Goal: Contribute content: Add original content to the website for others to see

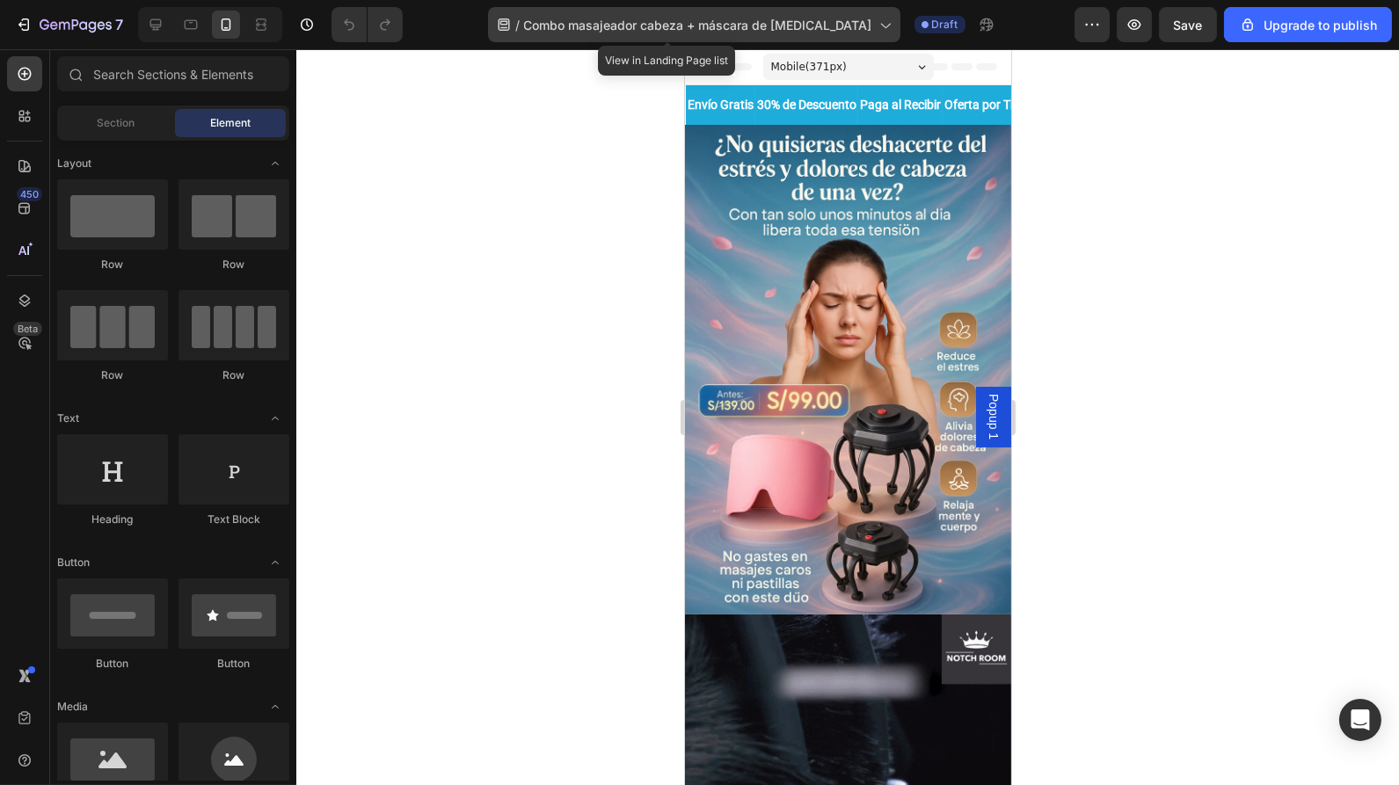
click at [647, 14] on div "/ Combo masajeador cabeza + máscara de [MEDICAL_DATA]" at bounding box center [694, 24] width 412 height 35
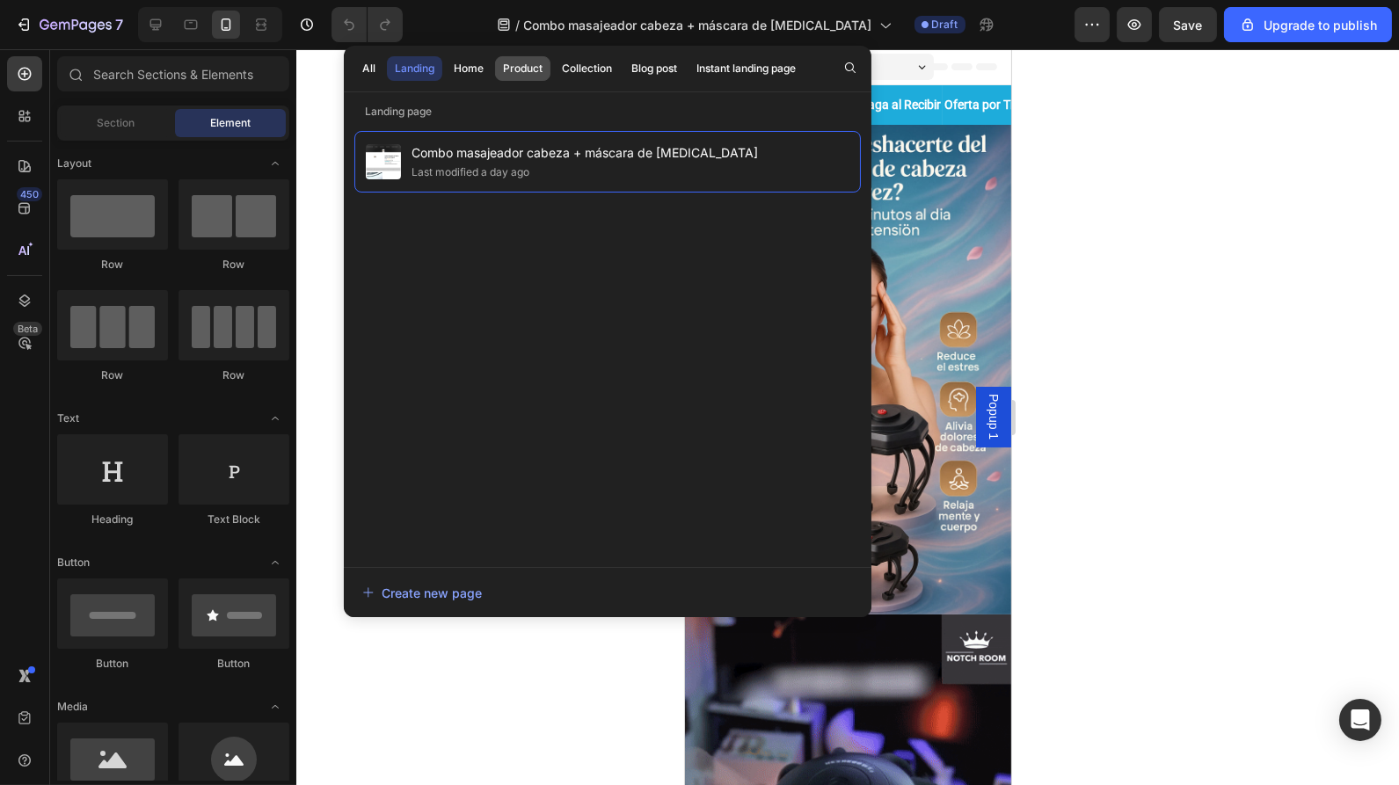
click at [522, 77] on button "Product" at bounding box center [522, 68] width 55 height 25
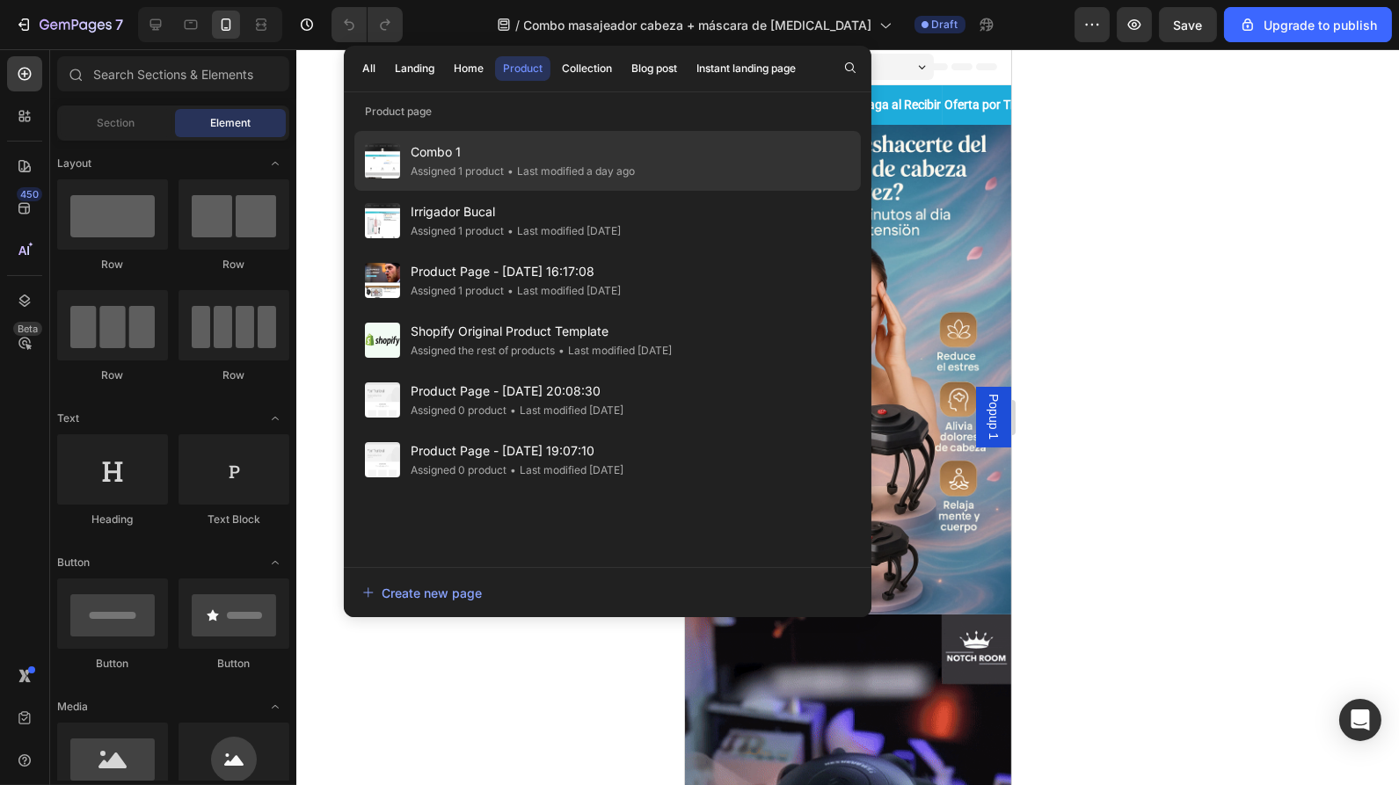
click at [452, 164] on div "Assigned 1 product" at bounding box center [457, 172] width 93 height 18
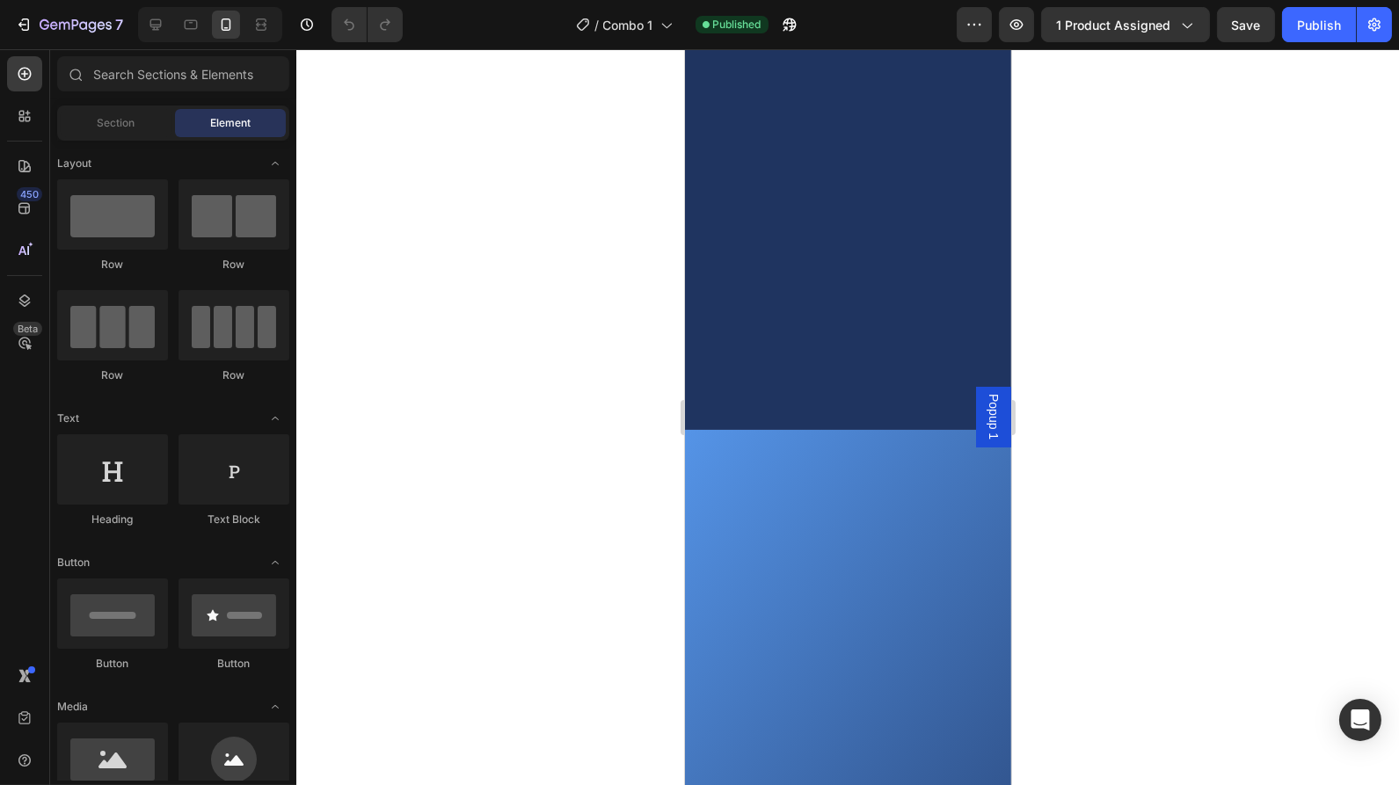
scroll to position [1373, 0]
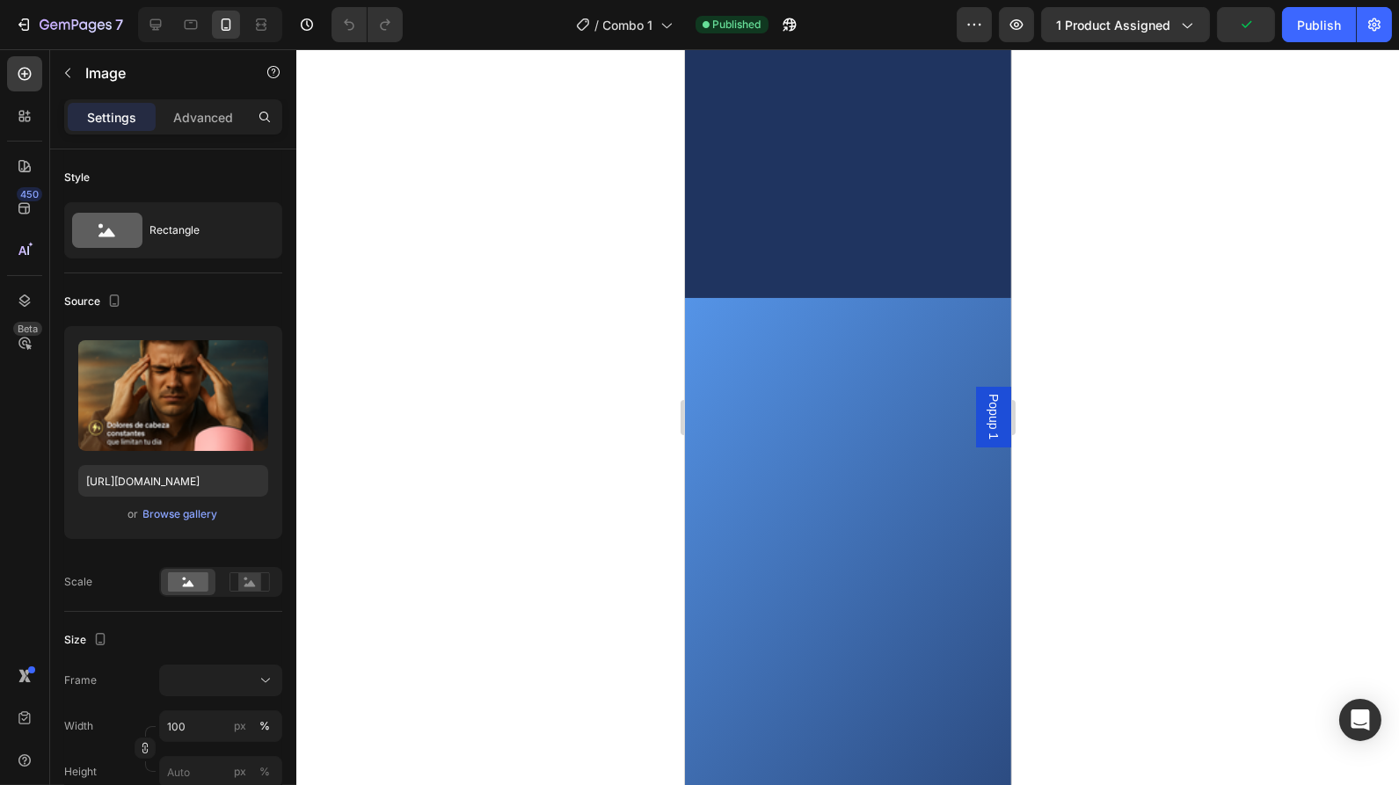
click at [188, 512] on div "Browse gallery" at bounding box center [180, 515] width 75 height 16
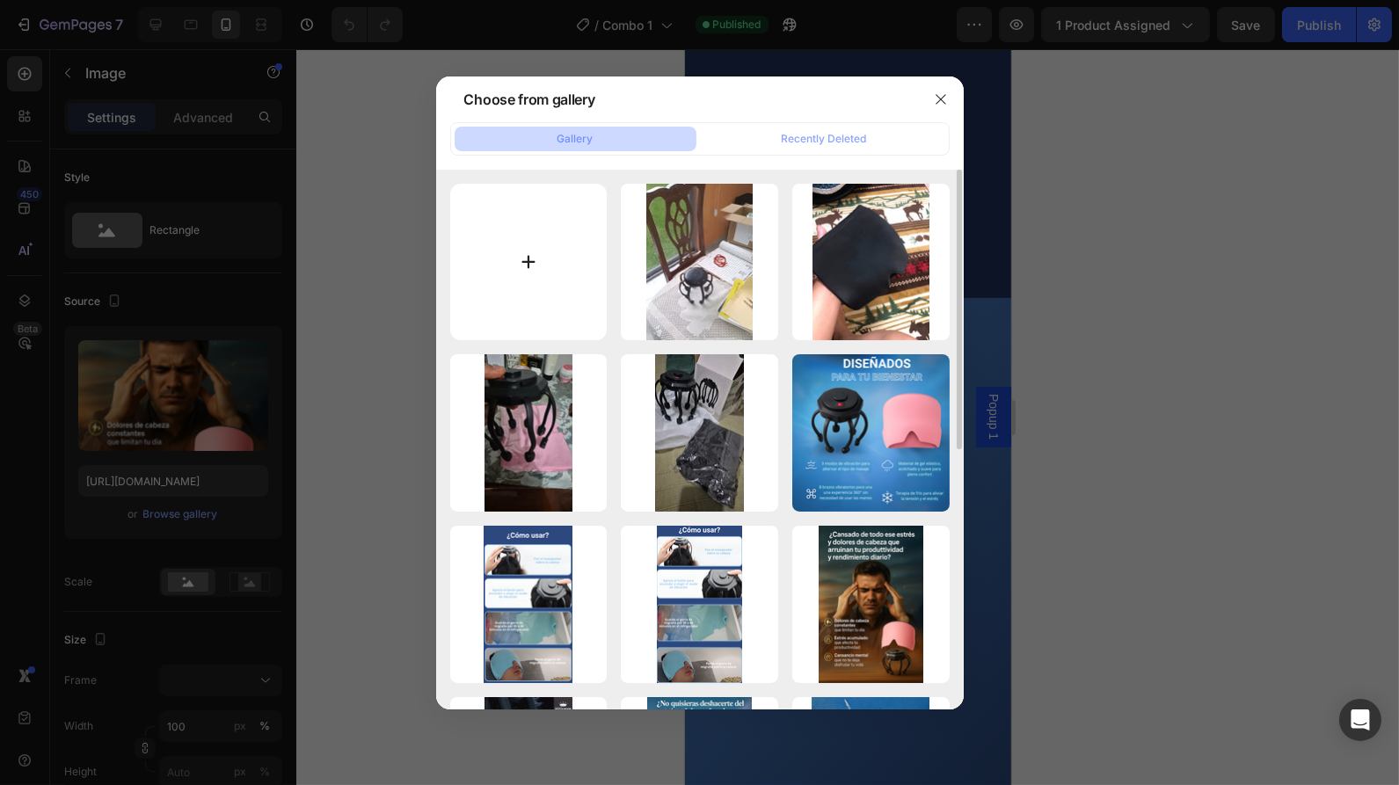
click at [535, 310] on input "file" at bounding box center [528, 262] width 157 height 157
type input "C:\fakepath\Masajeador portada 2.png"
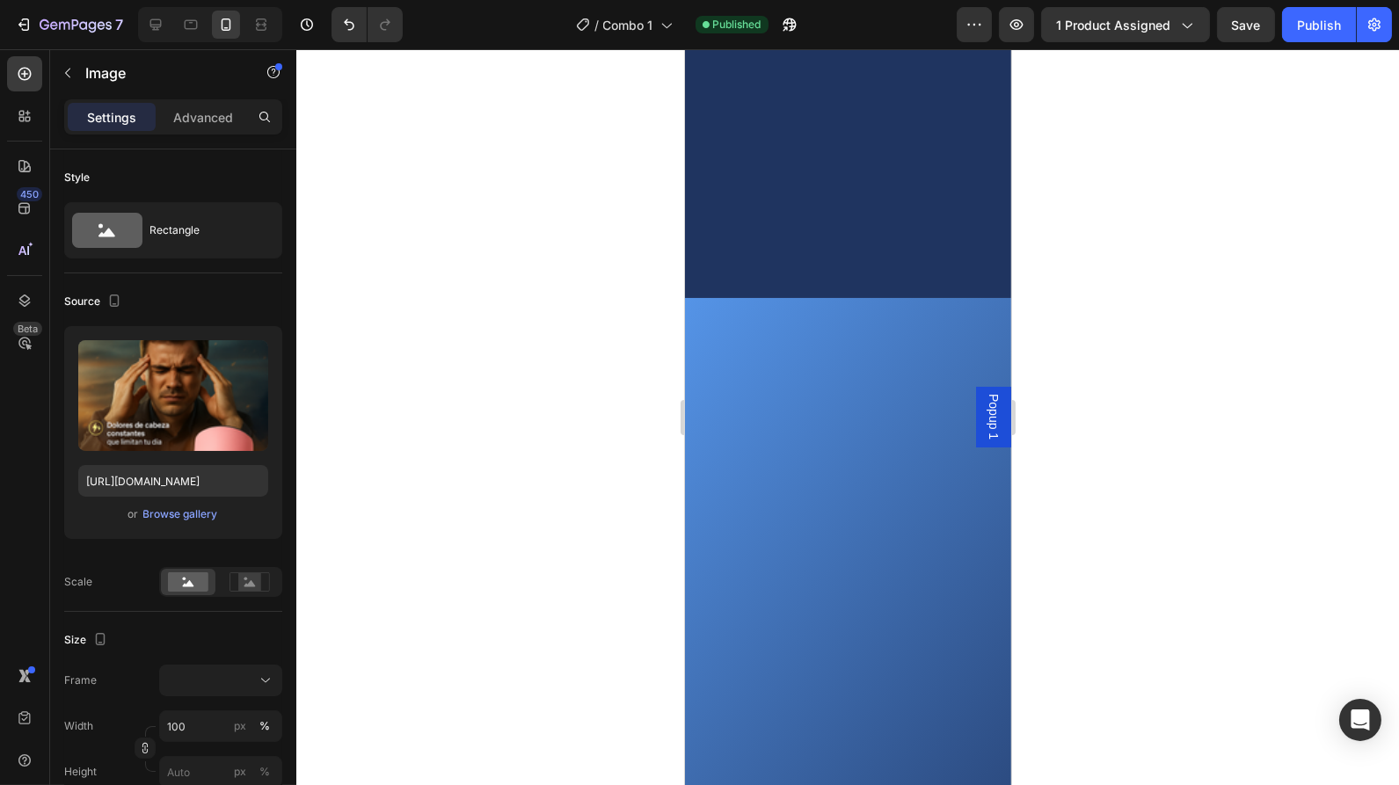
type input "https://cdn.shopify.com/s/files/1/0650/2894/8103/files/gempages_563434266701071…"
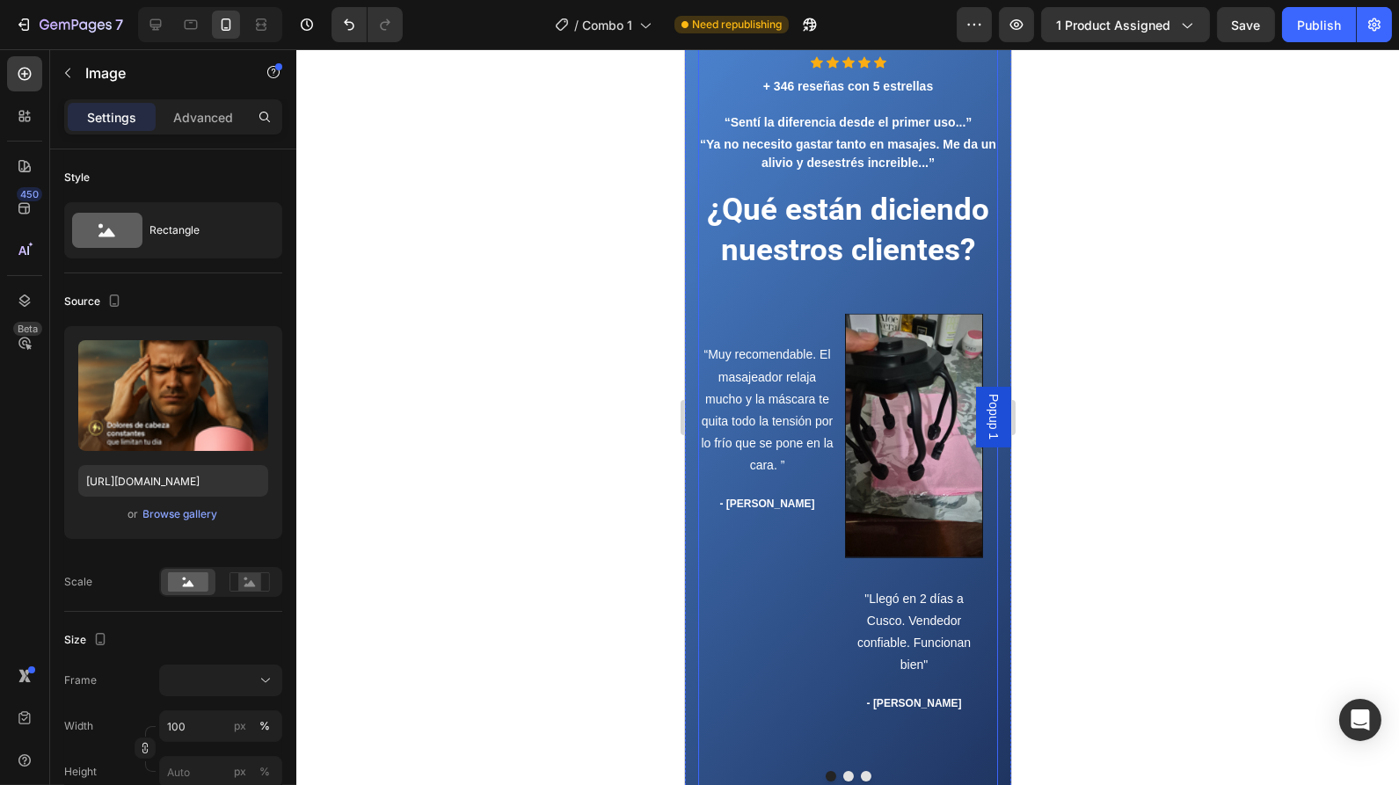
scroll to position [3538, 0]
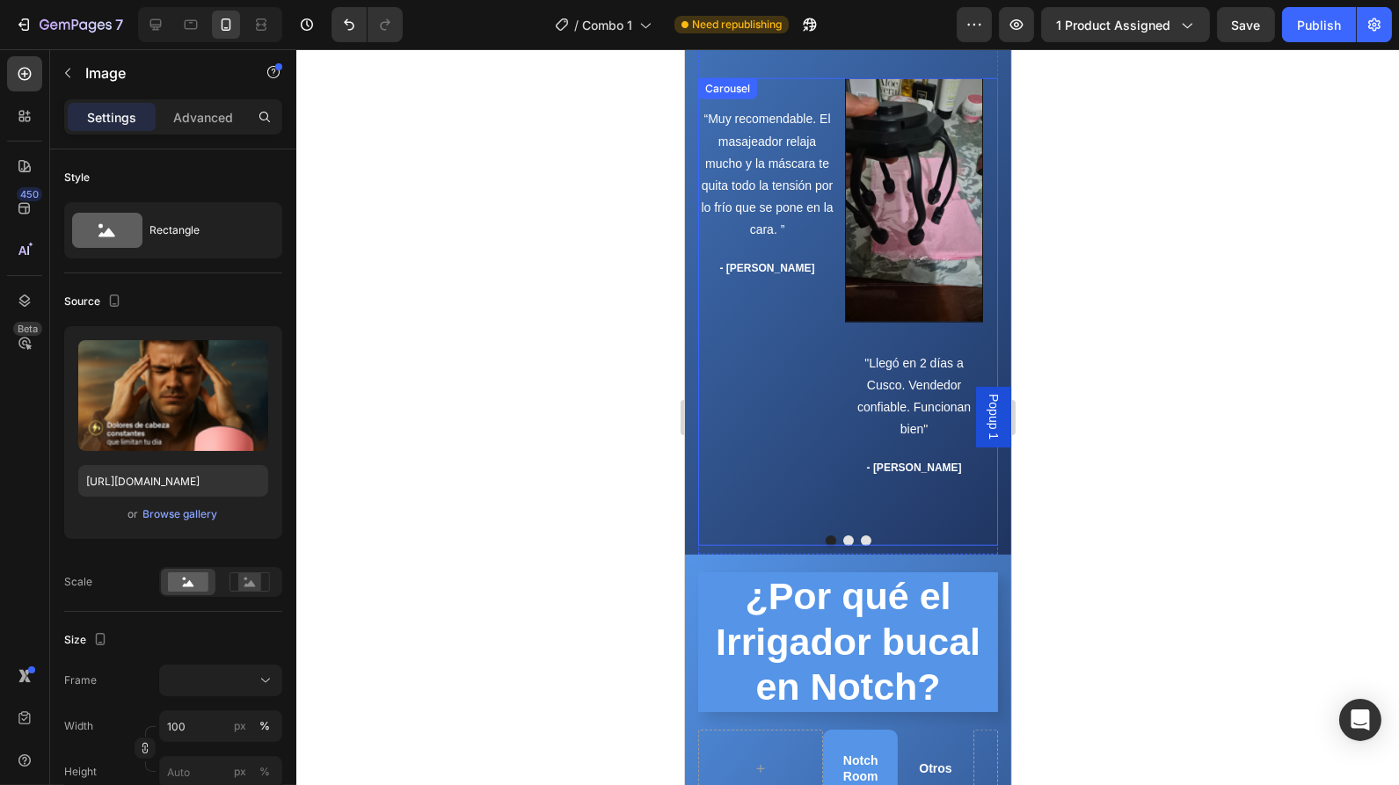
click at [860, 546] on button "Dot" at bounding box center [865, 541] width 11 height 11
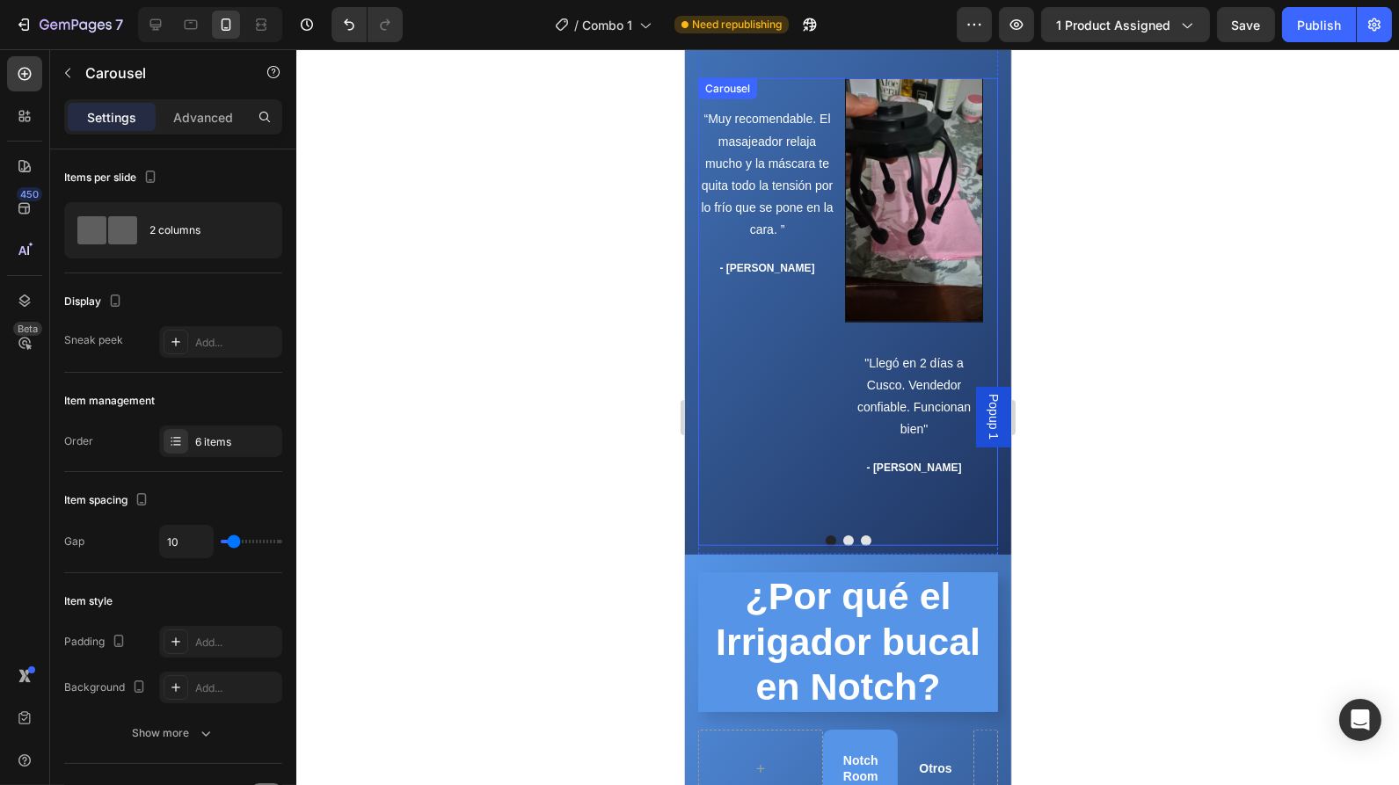
click at [860, 546] on button "Dot" at bounding box center [865, 541] width 11 height 11
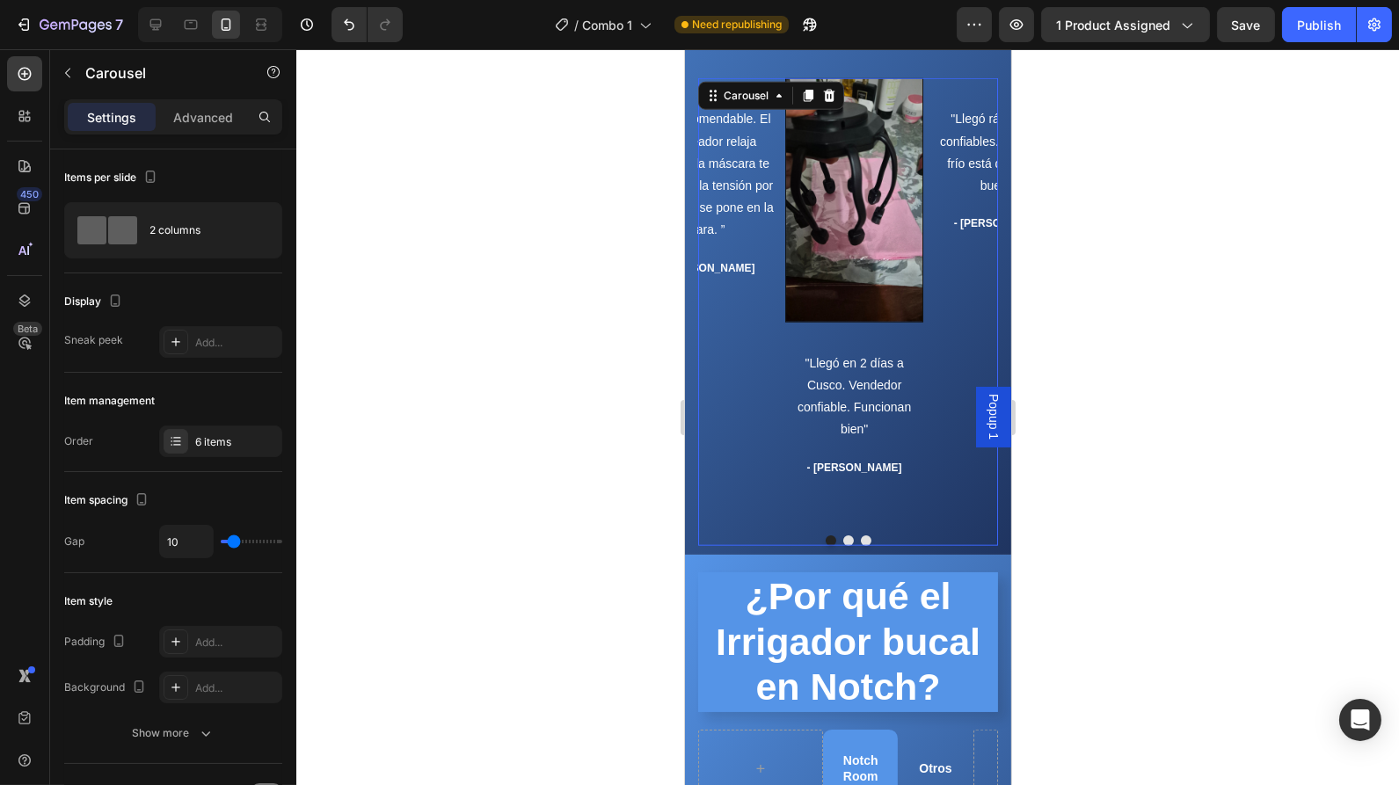
click at [860, 546] on button "Dot" at bounding box center [865, 541] width 11 height 11
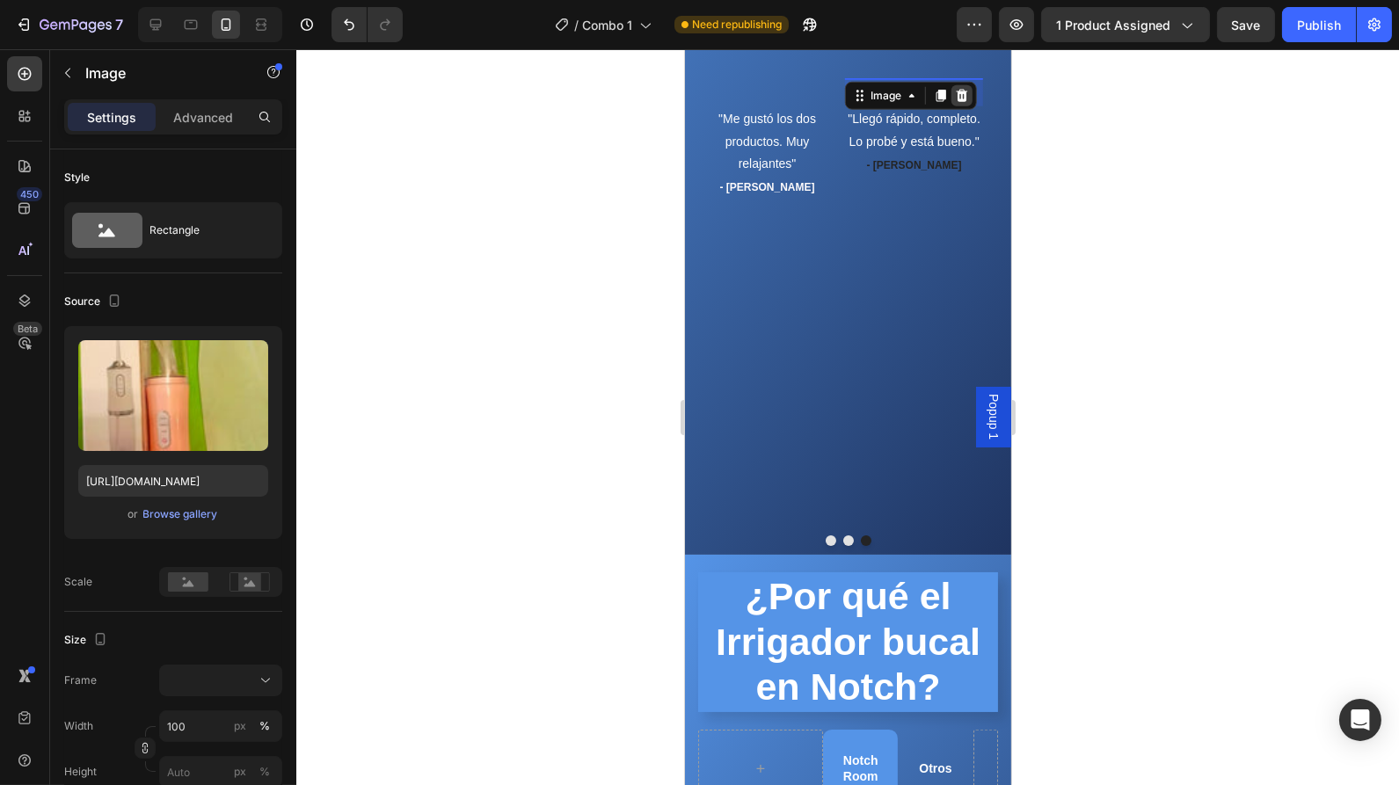
click at [967, 88] on div at bounding box center [961, 95] width 21 height 21
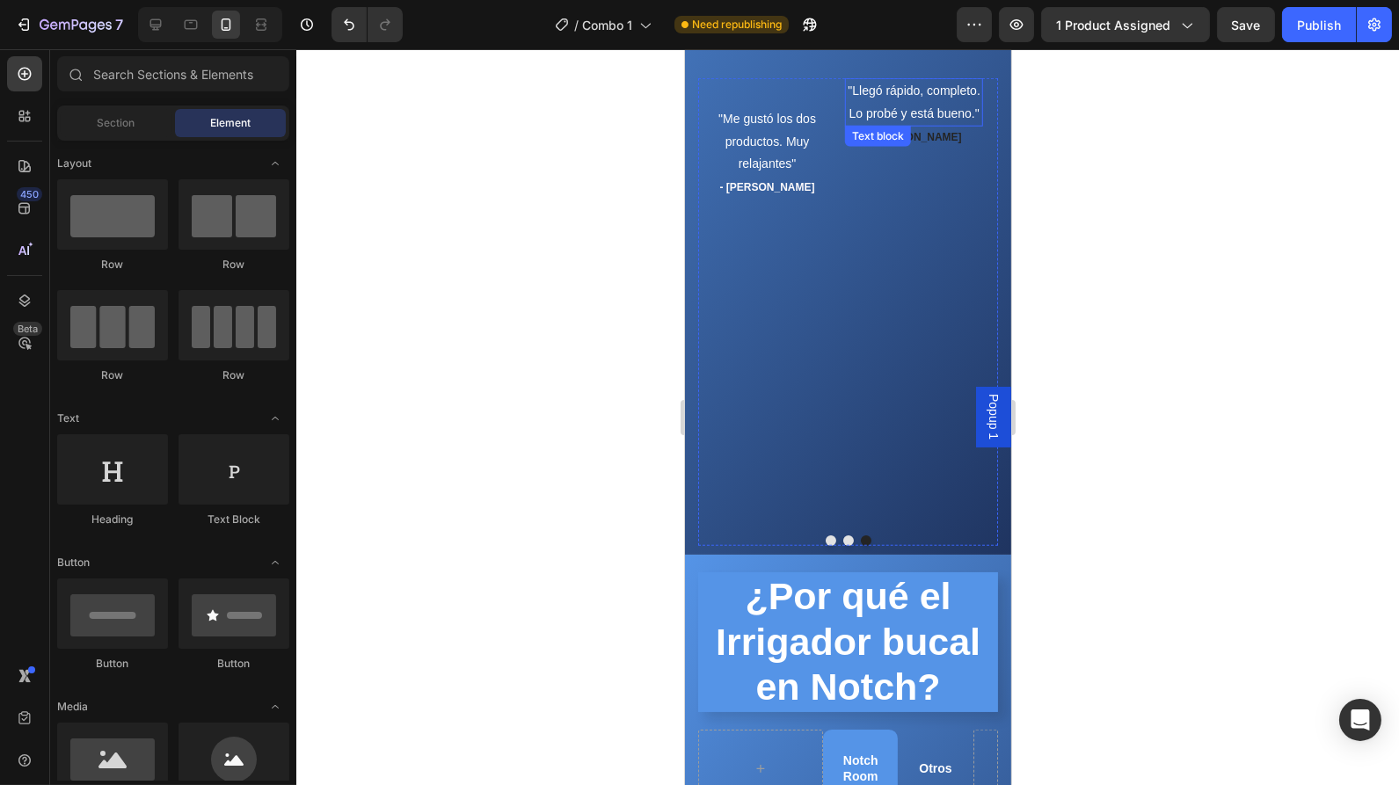
click at [930, 113] on p ""Llegó rápido, completo. Lo probé y está bueno."" at bounding box center [913, 102] width 135 height 44
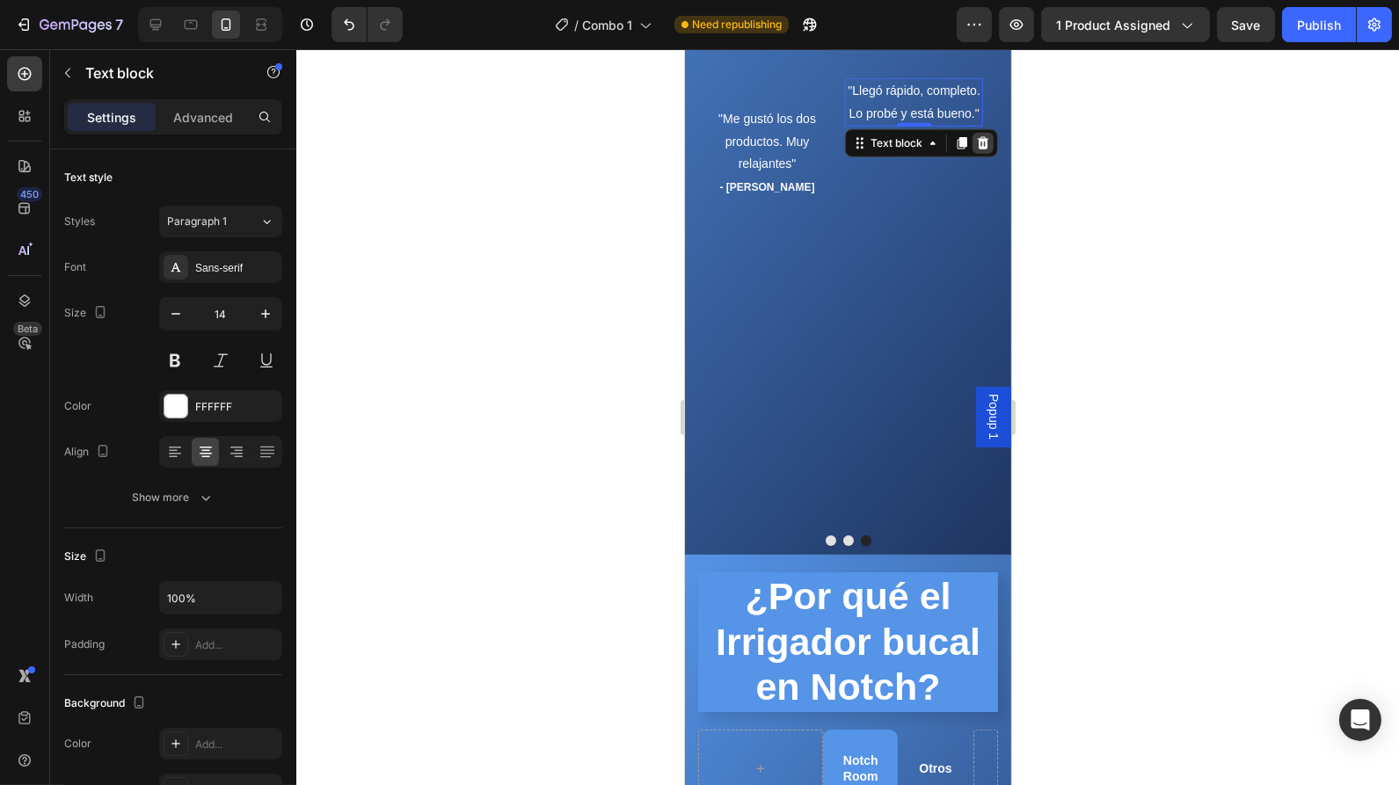
click at [980, 137] on icon at bounding box center [982, 143] width 11 height 12
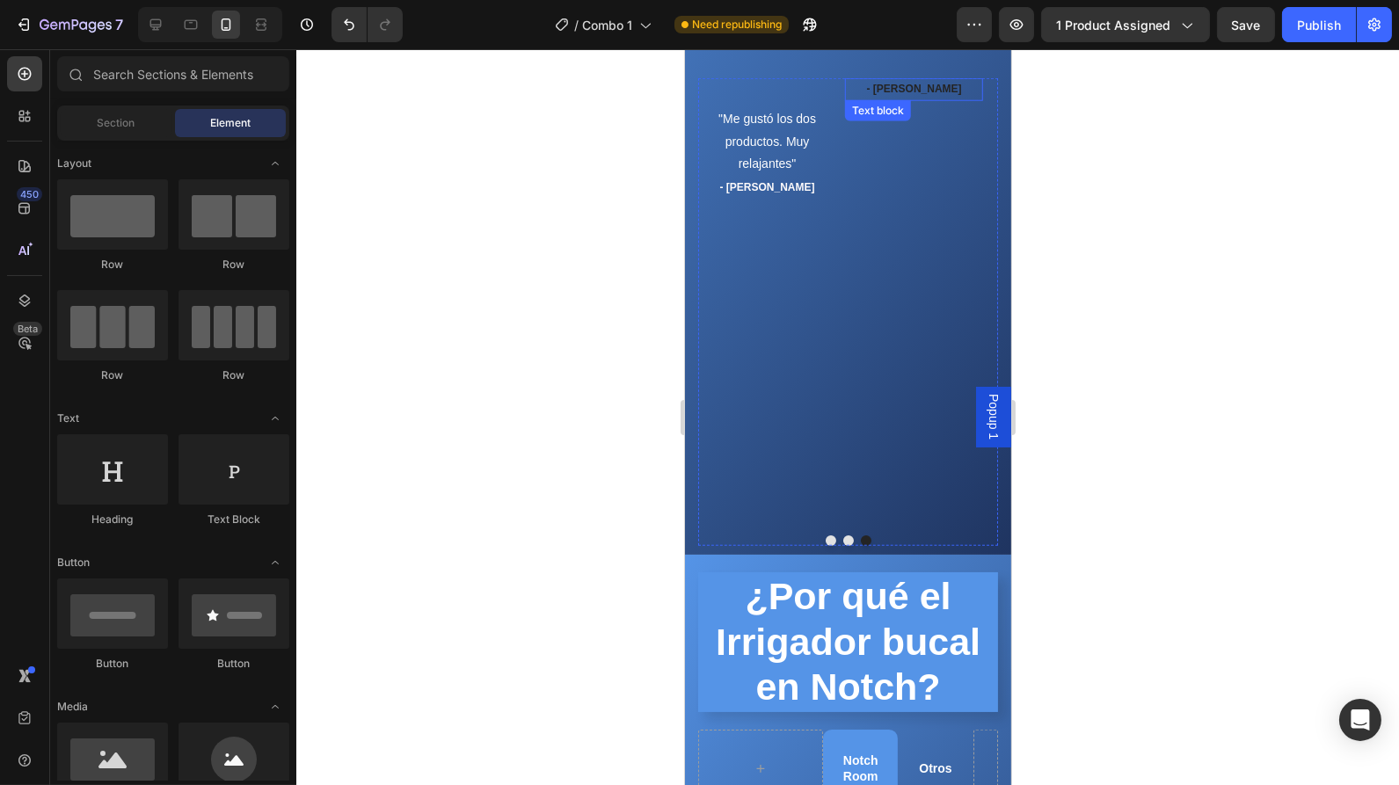
click at [955, 87] on strong "- [PERSON_NAME]" at bounding box center [913, 89] width 95 height 12
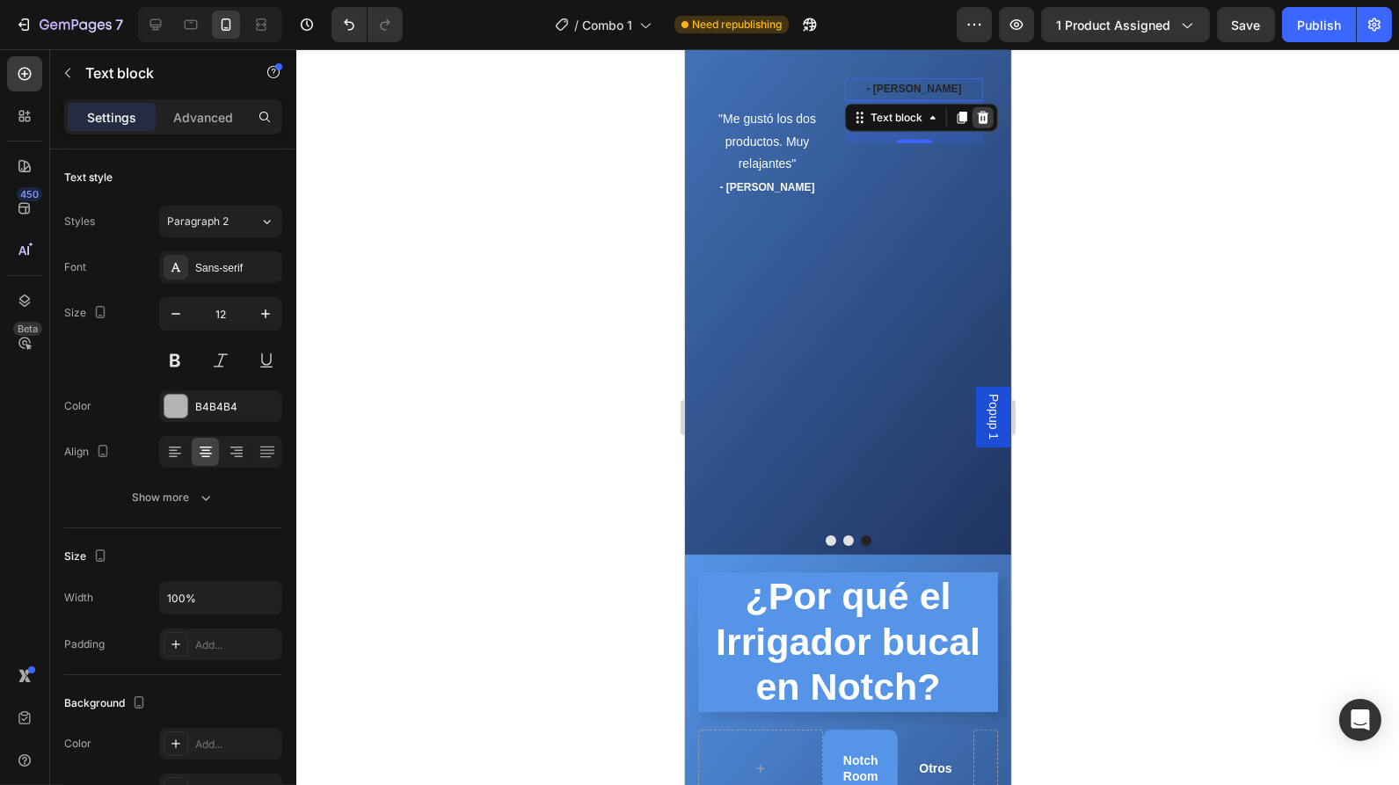
click at [981, 117] on icon at bounding box center [982, 118] width 14 height 14
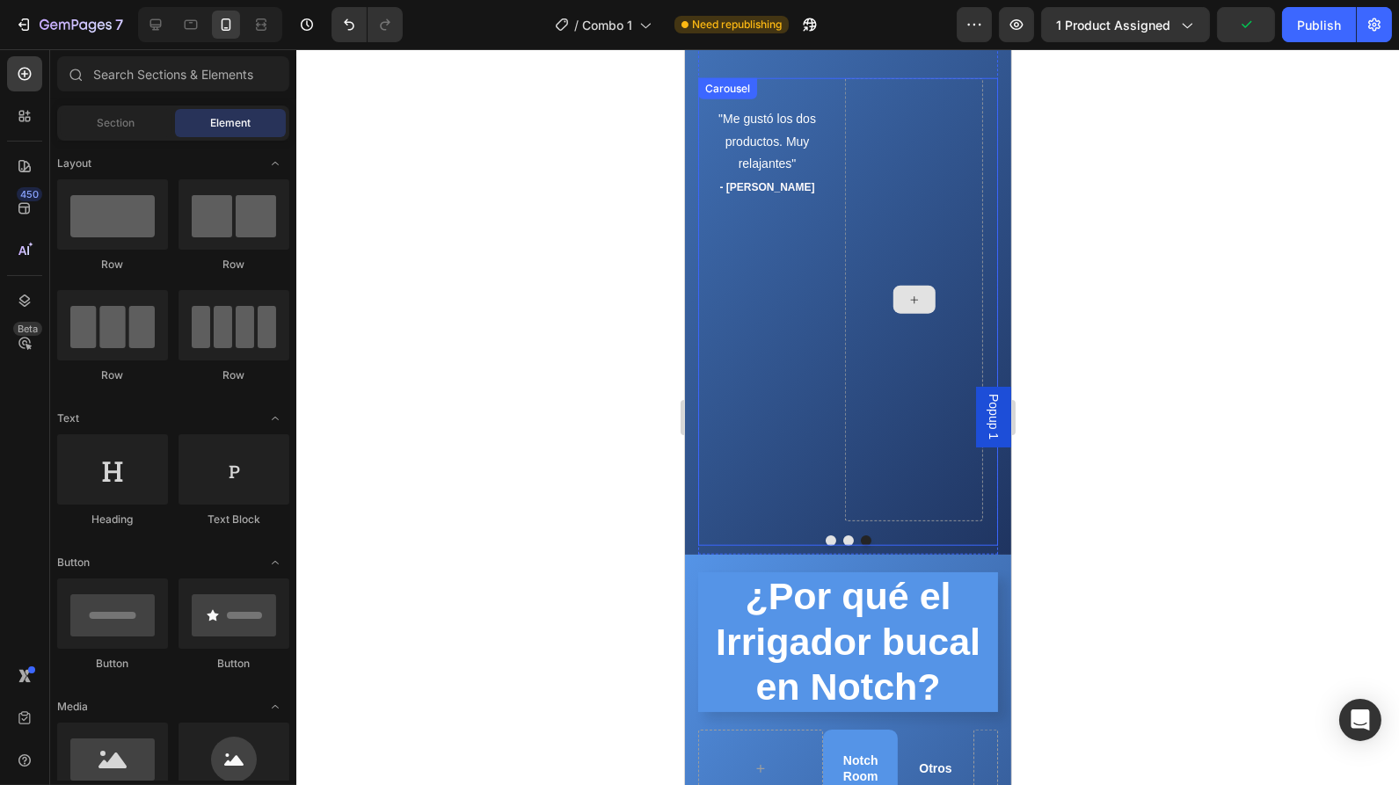
click at [897, 496] on div at bounding box center [913, 299] width 138 height 443
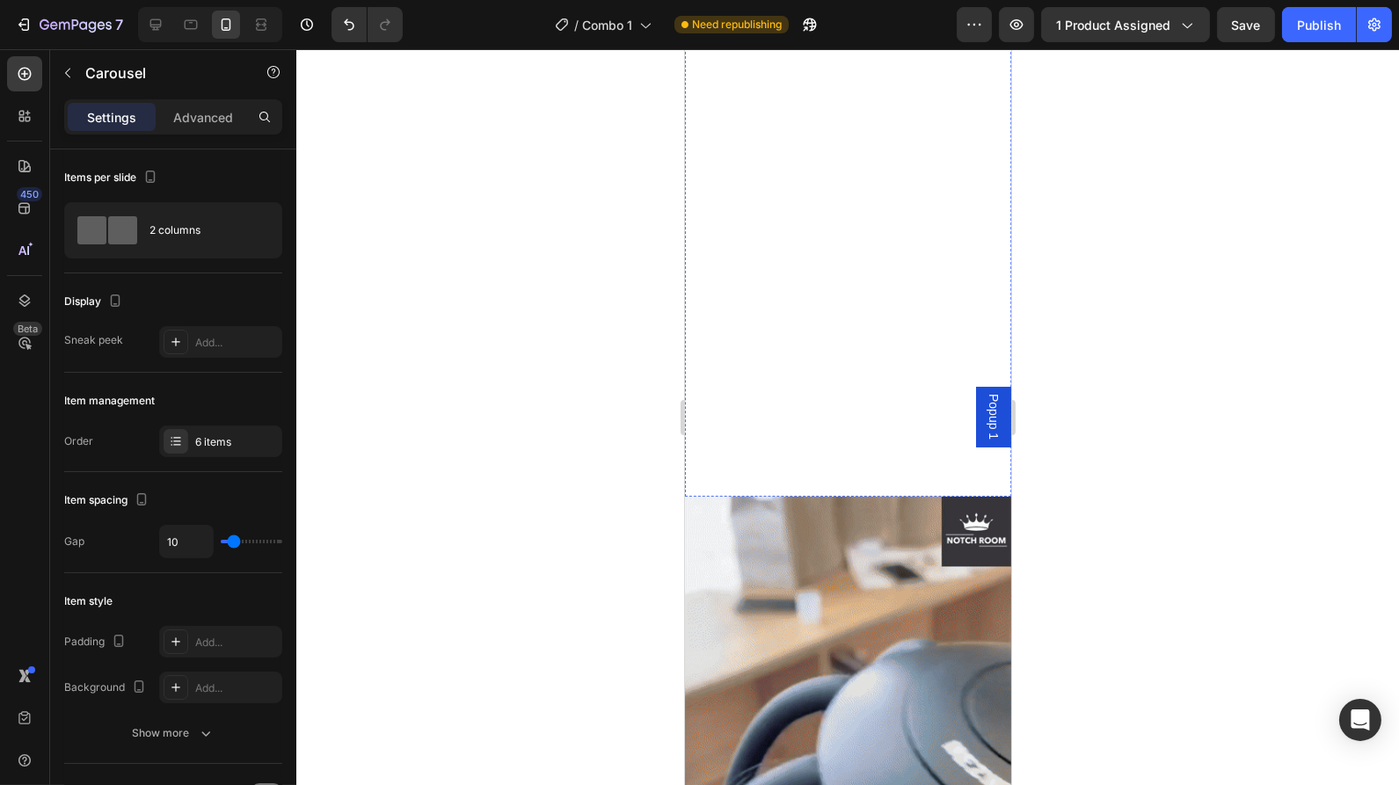
scroll to position [0, 0]
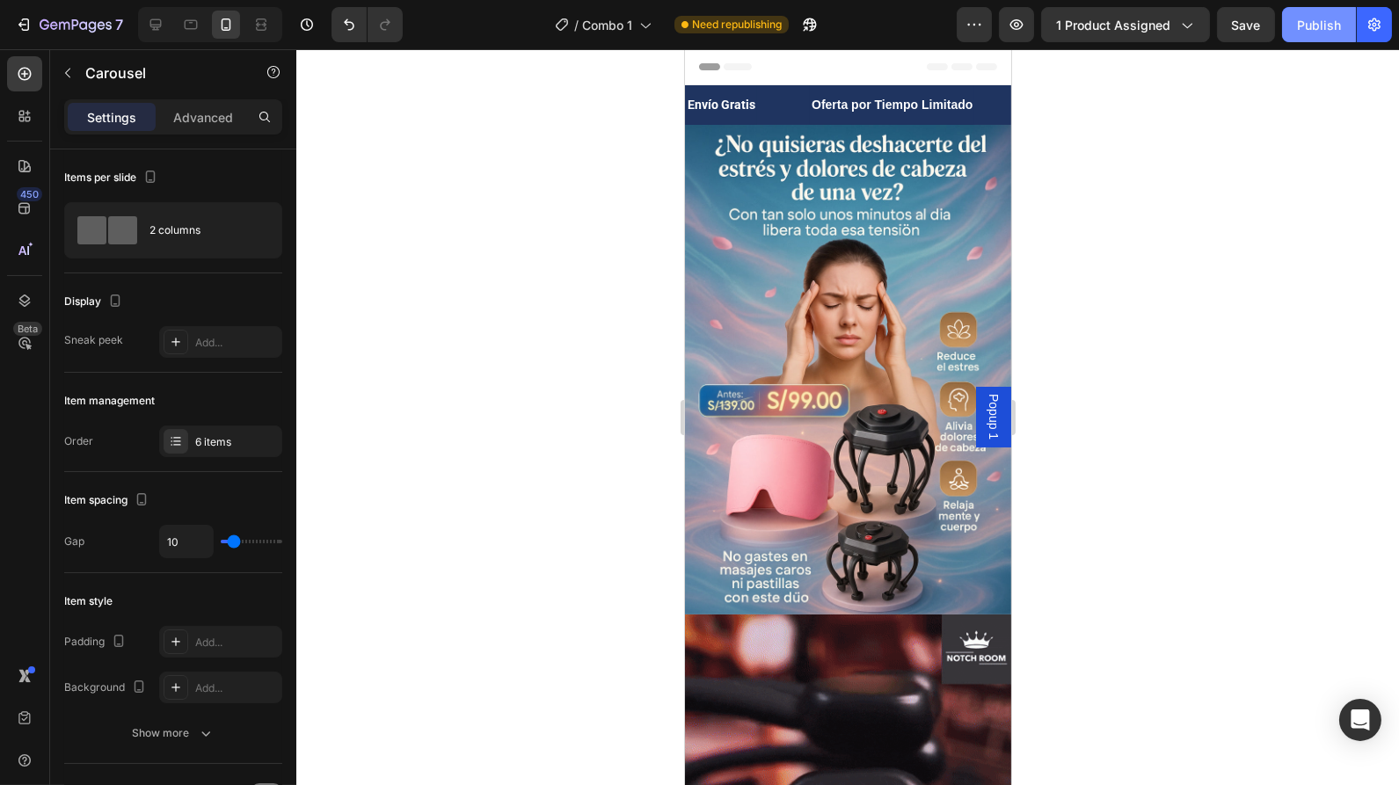
click at [1321, 25] on div "Publish" at bounding box center [1319, 25] width 44 height 18
